Goal: Task Accomplishment & Management: Manage account settings

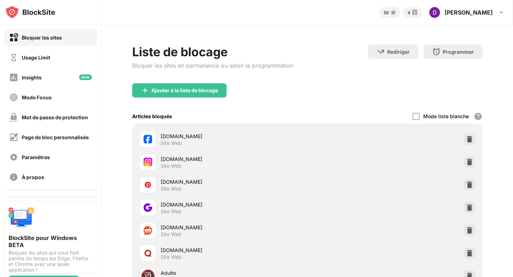
click at [70, 158] on div "Paramêtres" at bounding box center [50, 157] width 93 height 17
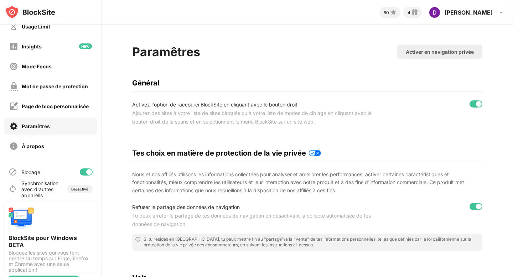
scroll to position [36, 0]
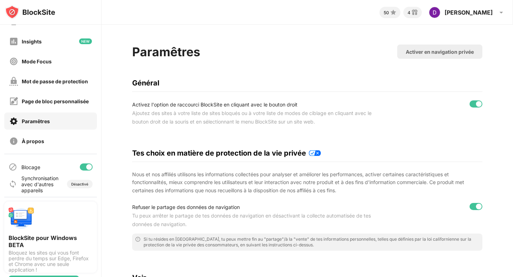
click at [88, 167] on div at bounding box center [89, 167] width 6 height 6
click at [88, 167] on div at bounding box center [86, 167] width 13 height 7
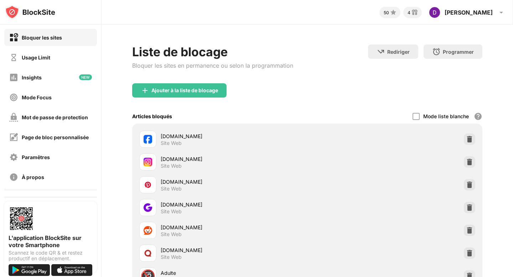
click at [60, 159] on div "Paramêtres" at bounding box center [50, 157] width 93 height 17
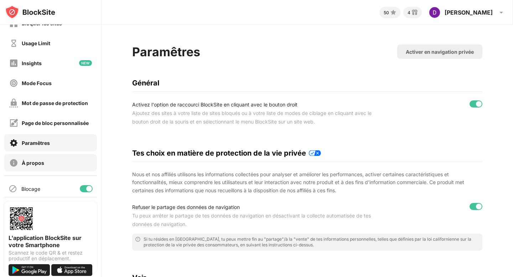
scroll to position [29, 0]
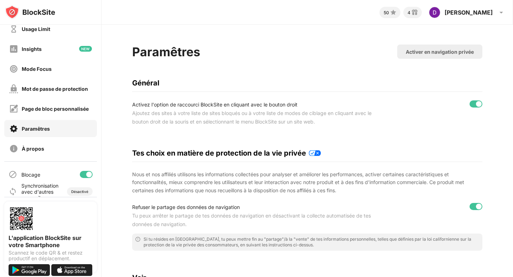
click at [89, 172] on div at bounding box center [89, 175] width 6 height 6
click at [84, 177] on div at bounding box center [84, 175] width 6 height 6
